Goal: Task Accomplishment & Management: Use online tool/utility

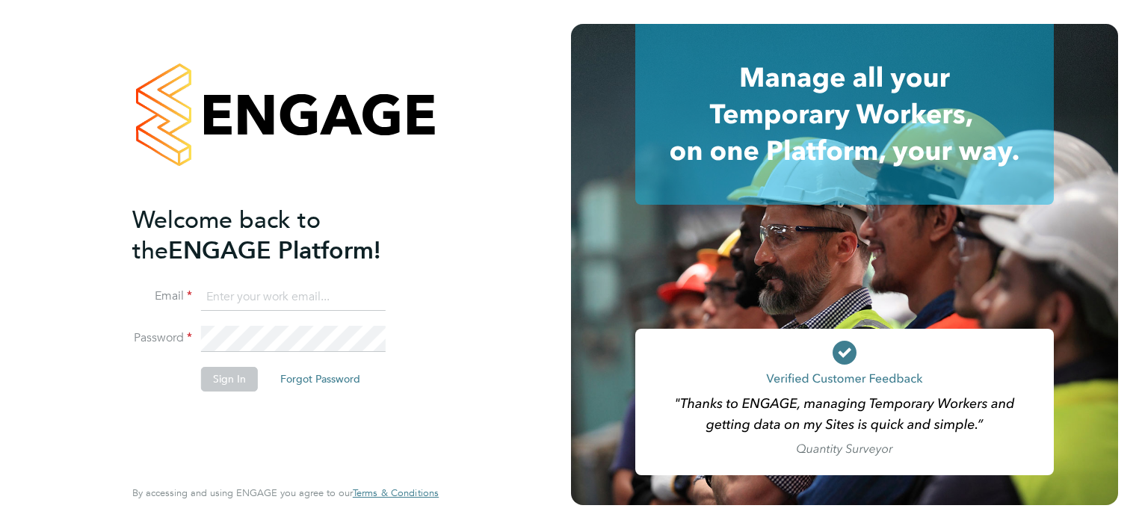
type input "mark.jacques@vistry.co.uk"
click at [226, 383] on button "Sign In" at bounding box center [229, 379] width 57 height 24
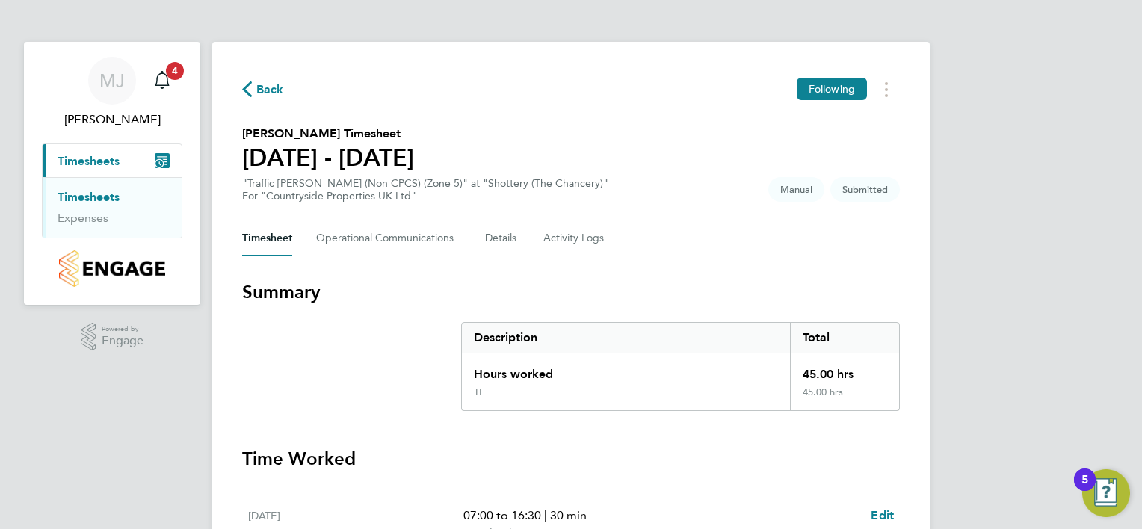
click at [307, 350] on section "Summary Description Total Hours worked 45.00 hrs TL 45.00 hrs" at bounding box center [571, 345] width 658 height 131
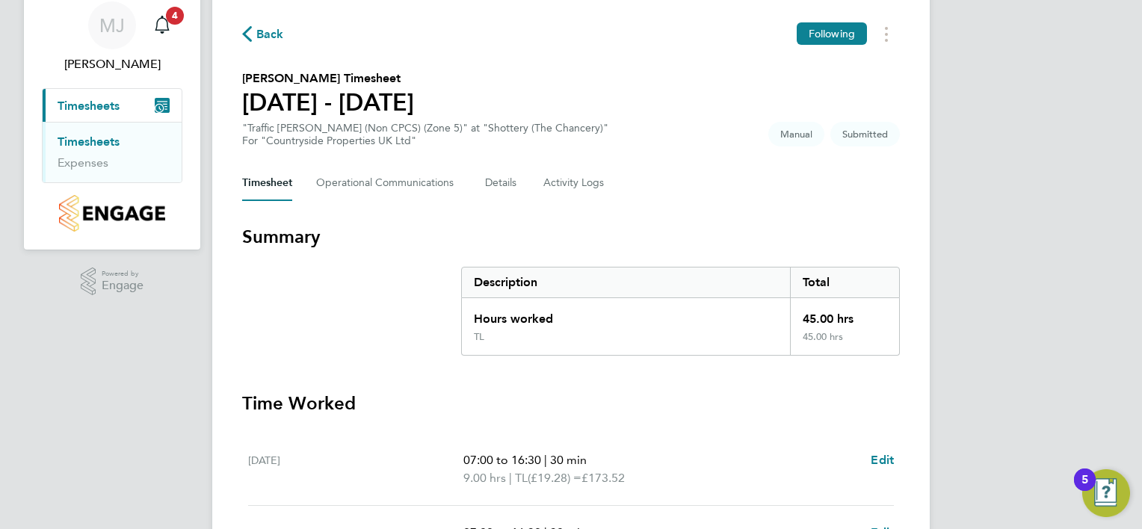
scroll to position [52, 0]
